Goal: Find specific page/section: Find specific page/section

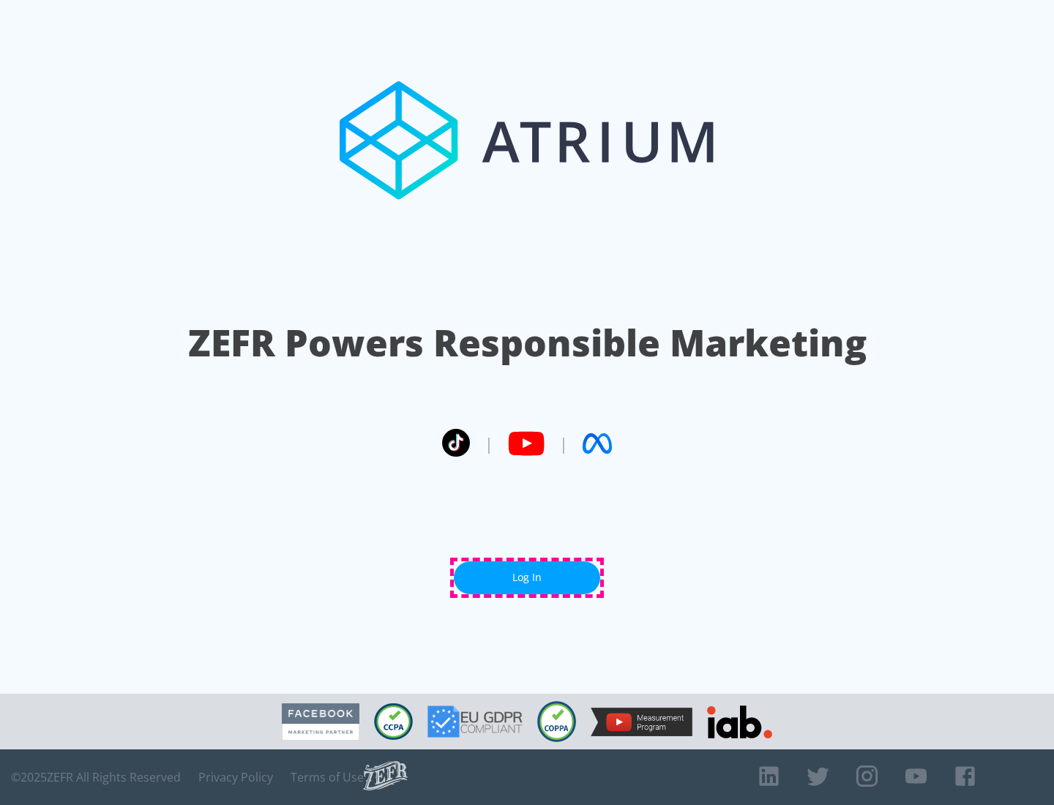
click at [527, 577] on link "Log In" at bounding box center [527, 577] width 146 height 33
